Goal: Communication & Community: Connect with others

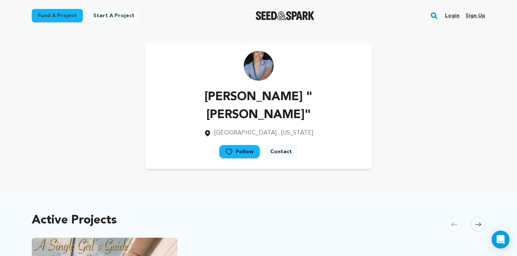
click at [448, 15] on link "Login" at bounding box center [452, 16] width 15 height 12
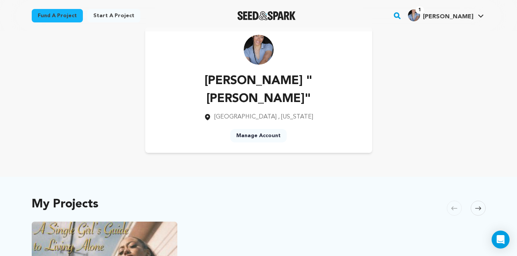
scroll to position [18, 0]
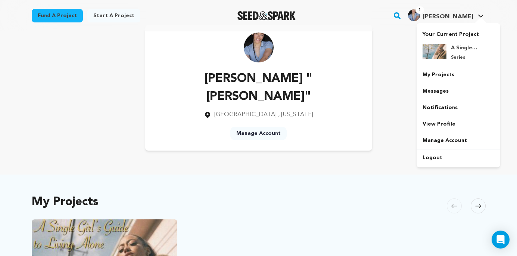
click at [420, 13] on img "Gantz M.'s Profile" at bounding box center [414, 15] width 12 height 12
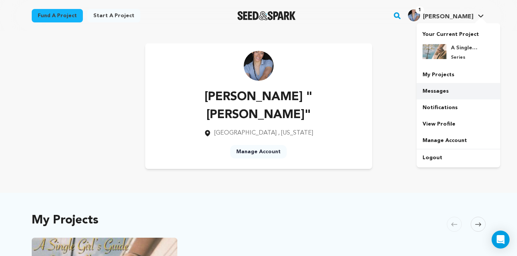
click at [439, 94] on link "Messages" at bounding box center [458, 91] width 84 height 16
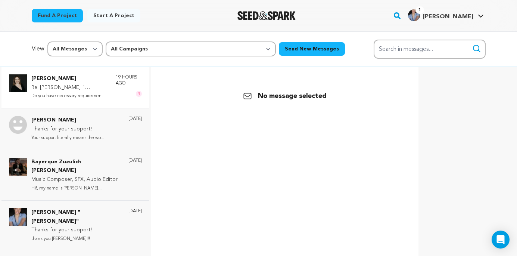
click at [109, 91] on div "[PERSON_NAME] Re: [PERSON_NAME] "[PERSON_NAME]" Do you have necessary requireme…" at bounding box center [86, 87] width 110 height 26
